Goal: Communication & Community: Connect with others

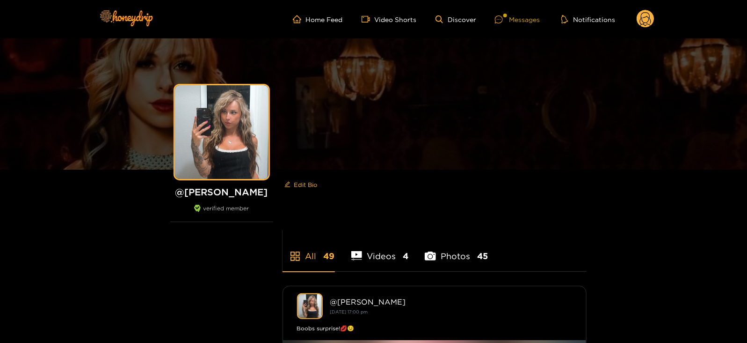
click at [504, 22] on div at bounding box center [502, 19] width 14 height 8
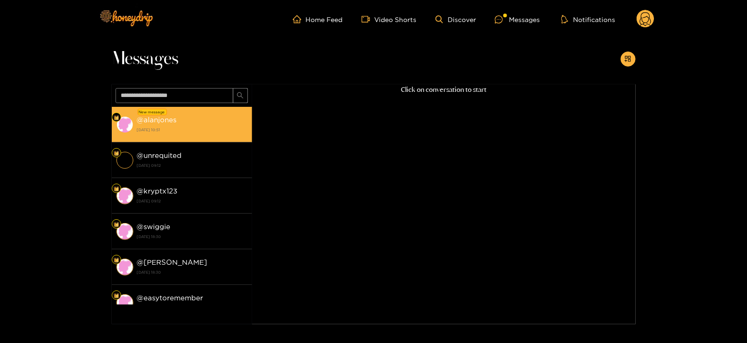
click at [154, 141] on li "New message @ alanjones [DATE] 10:51" at bounding box center [182, 125] width 140 height 36
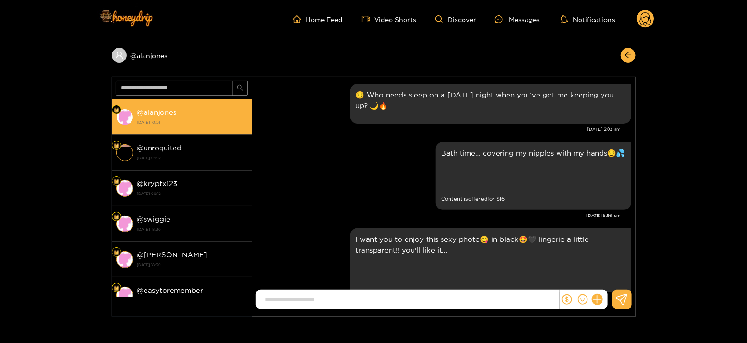
scroll to position [1456, 0]
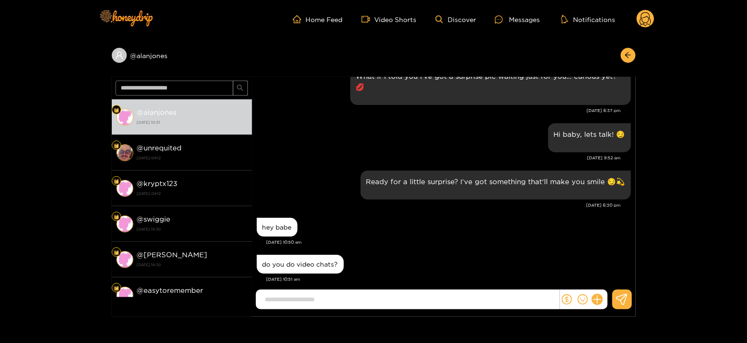
click at [638, 16] on circle at bounding box center [646, 19] width 18 height 18
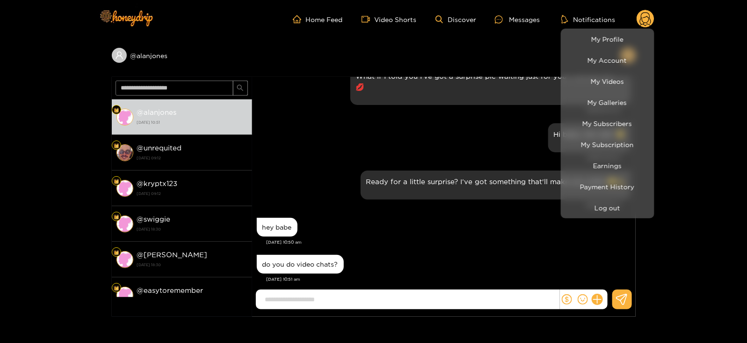
click at [601, 49] on li "My Profile" at bounding box center [608, 39] width 94 height 21
click at [518, 226] on div at bounding box center [373, 171] width 747 height 343
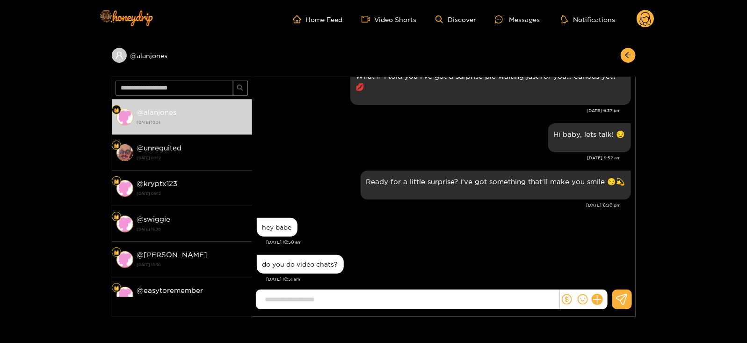
click at [646, 18] on circle at bounding box center [646, 19] width 18 height 18
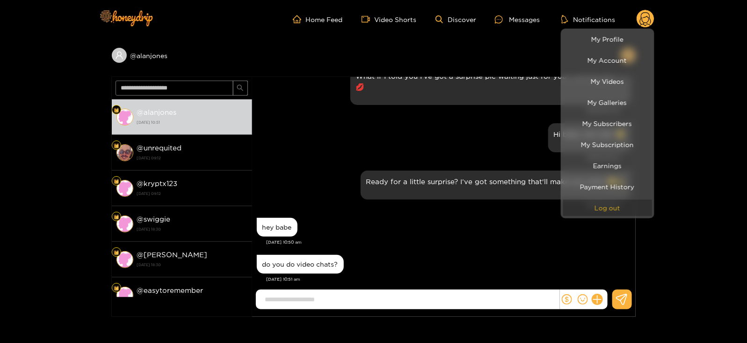
click at [597, 212] on button "Log out" at bounding box center [607, 207] width 89 height 16
